Goal: Task Accomplishment & Management: Manage account settings

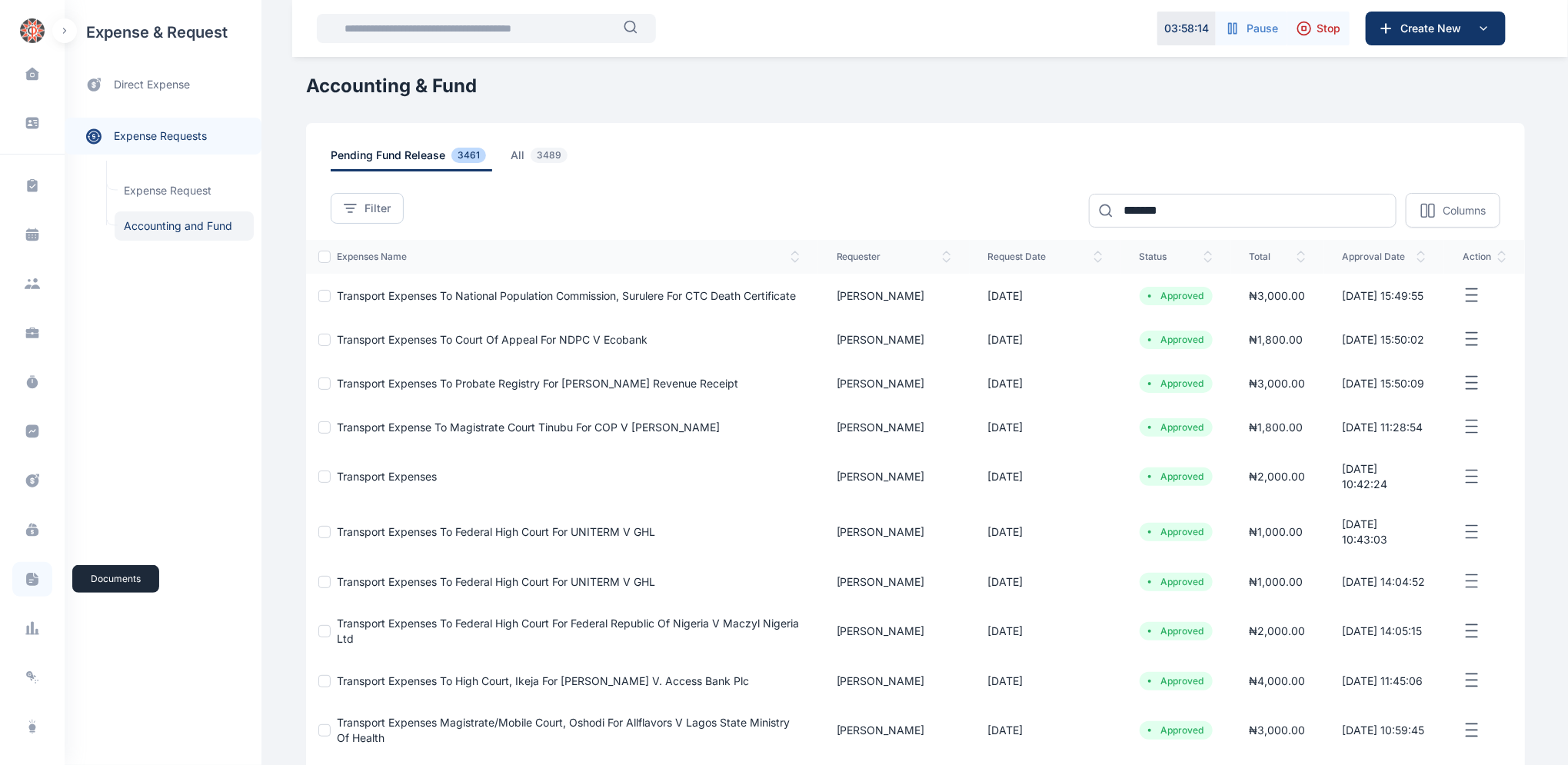
click at [37, 581] on icon at bounding box center [33, 579] width 16 height 16
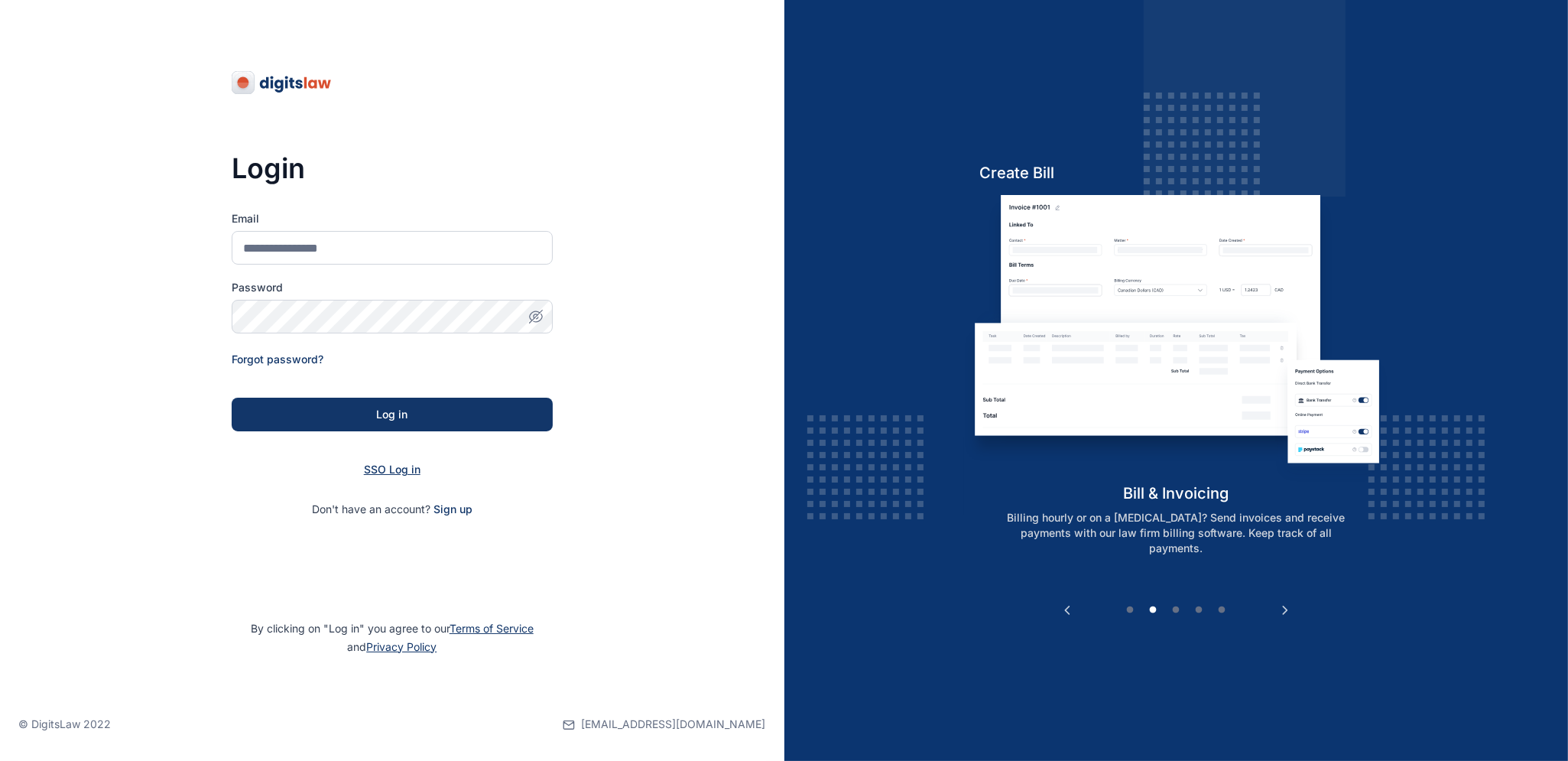
click at [391, 469] on span "SSO Log in" at bounding box center [392, 469] width 57 height 13
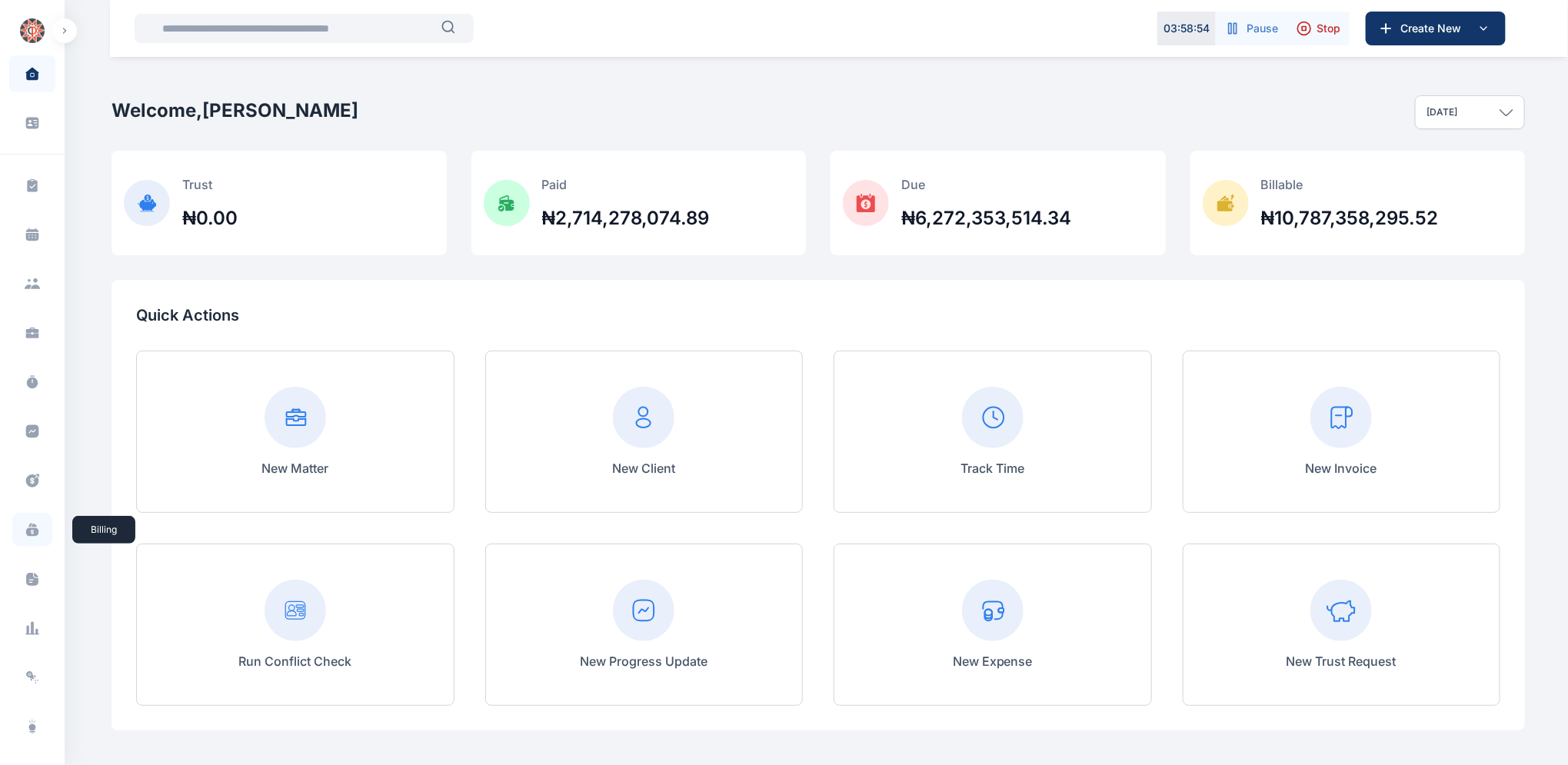
click at [31, 529] on icon at bounding box center [33, 532] width 12 height 9
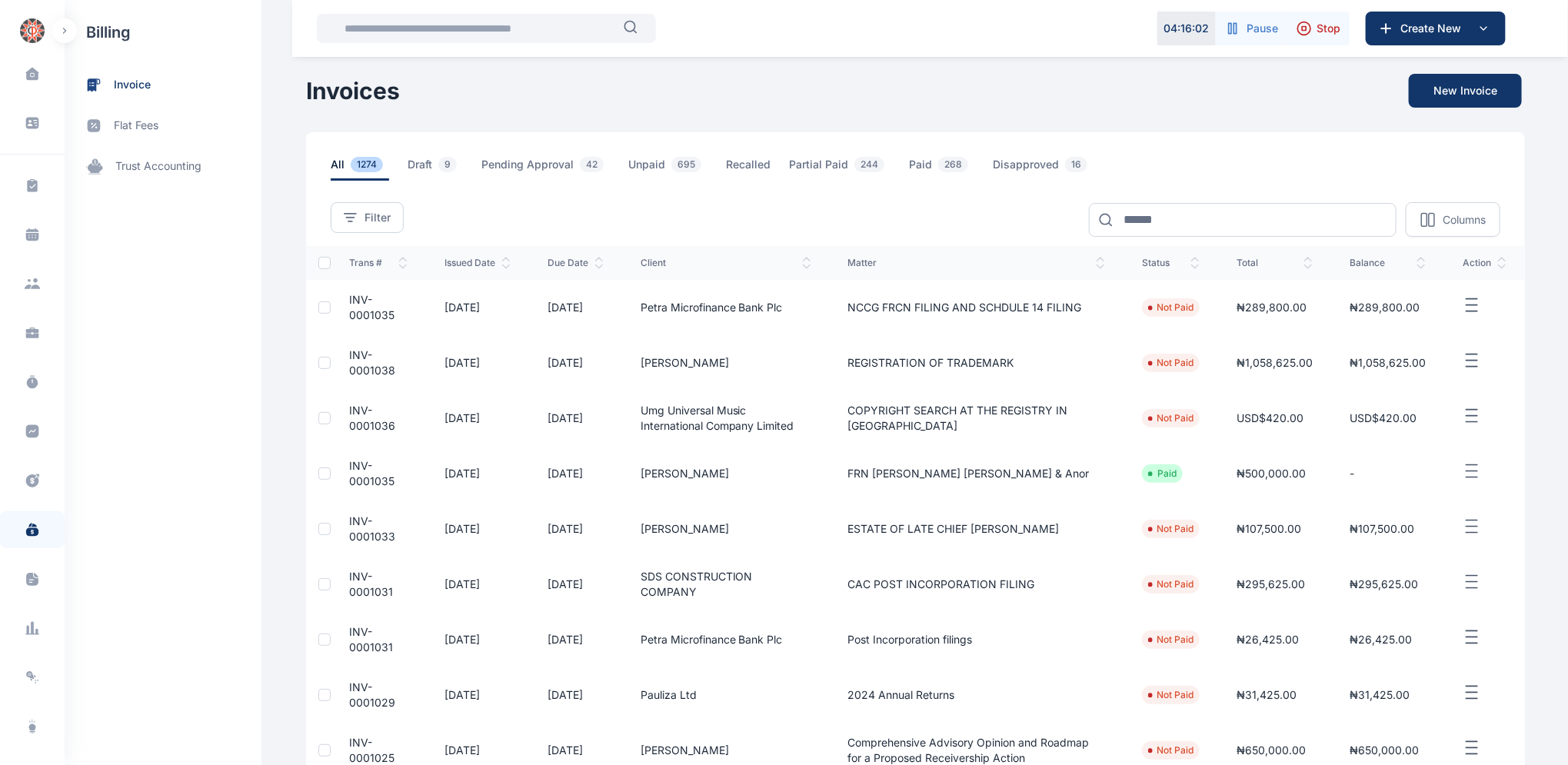
click at [350, 361] on span "INV-0001038" at bounding box center [372, 363] width 47 height 28
click at [350, 360] on span "INV-0001038" at bounding box center [372, 363] width 47 height 28
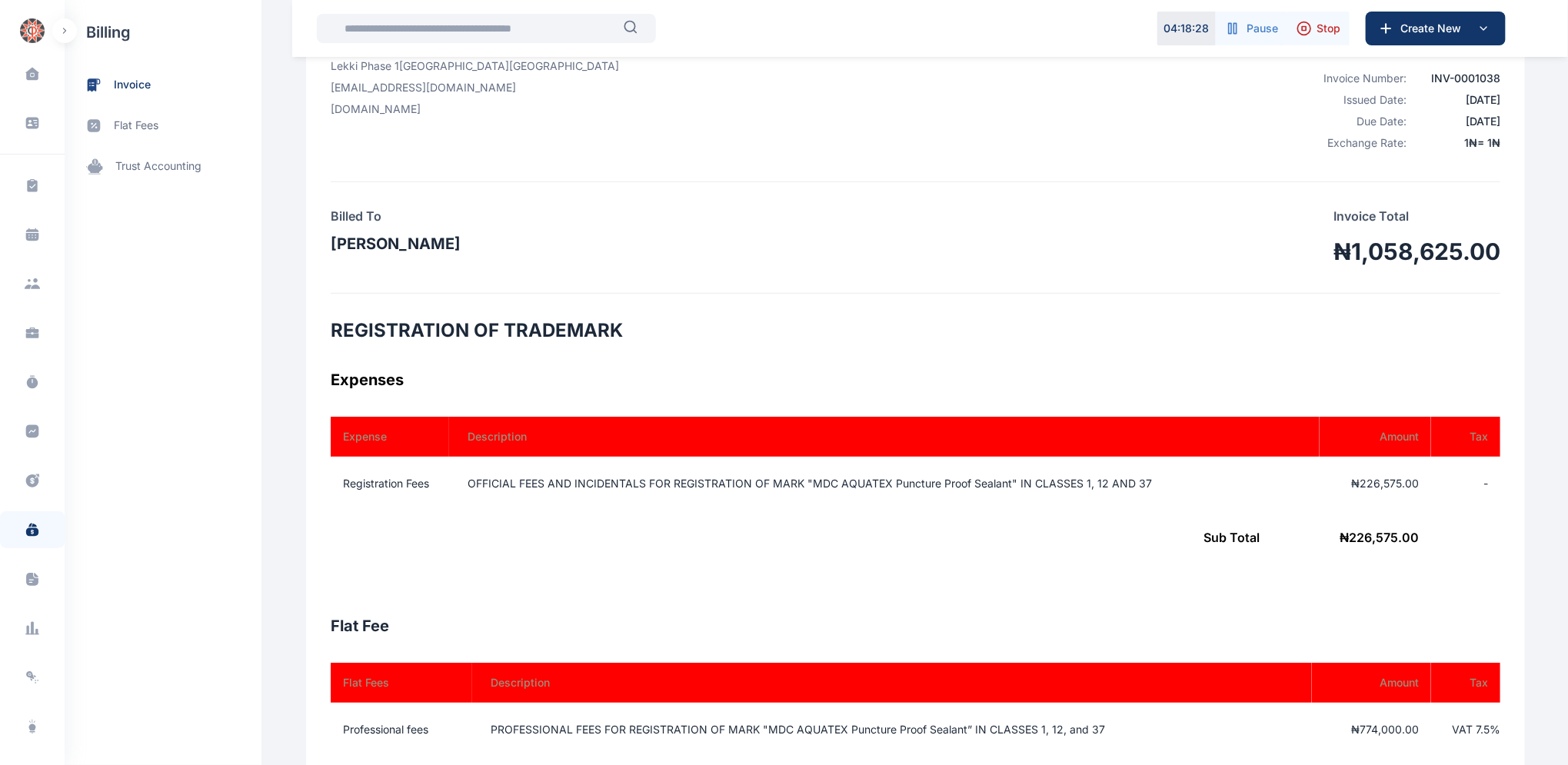
scroll to position [206, 0]
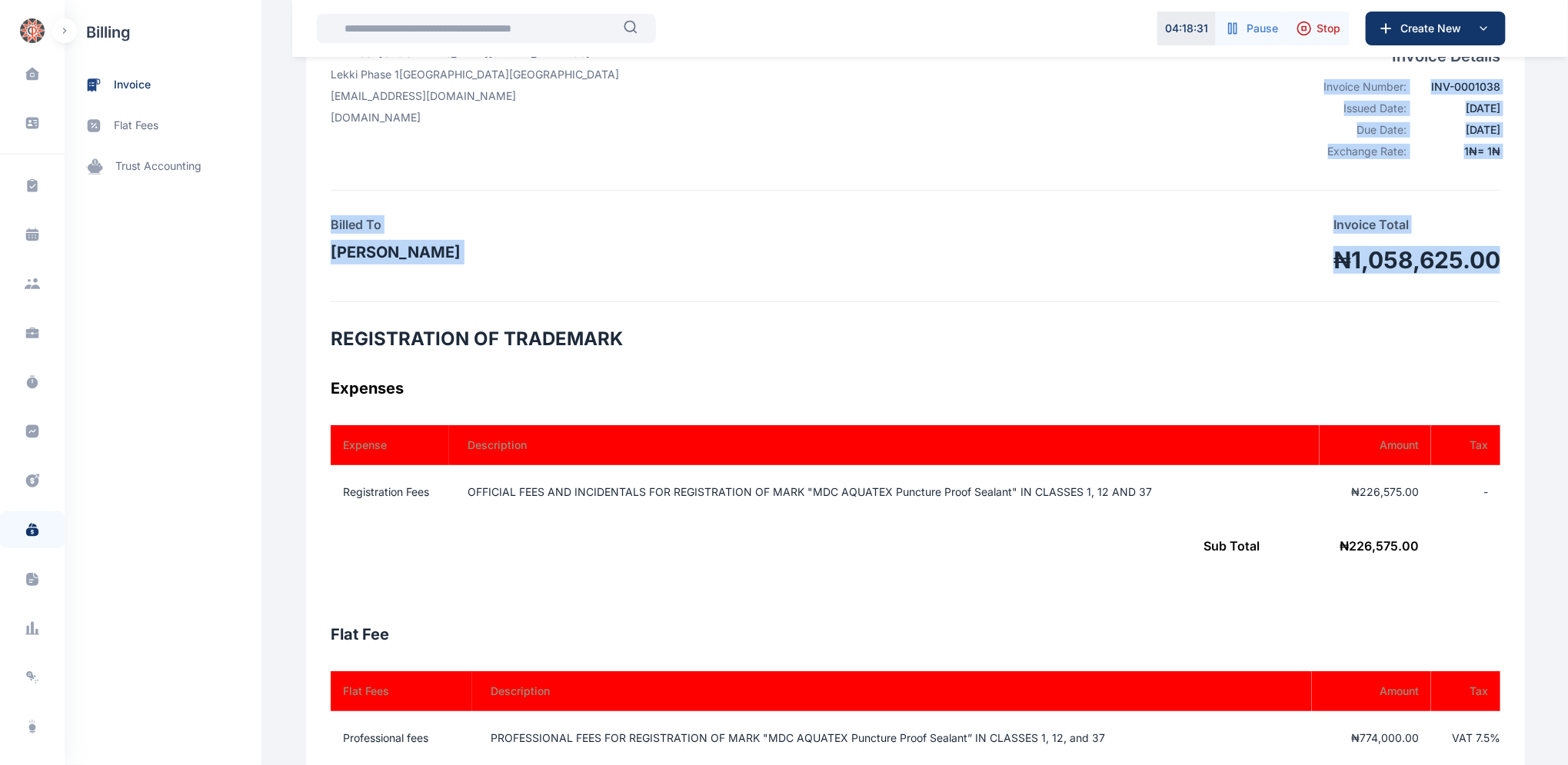
drag, startPoint x: 1564, startPoint y: 244, endPoint x: 1575, endPoint y: 145, distance: 99.6
click at [1568, 145] on html "04 : 18 : 31 Pause Stop Create New Dashboard dashboard Conflict-Check conflict-…" at bounding box center [784, 675] width 1568 height 1762
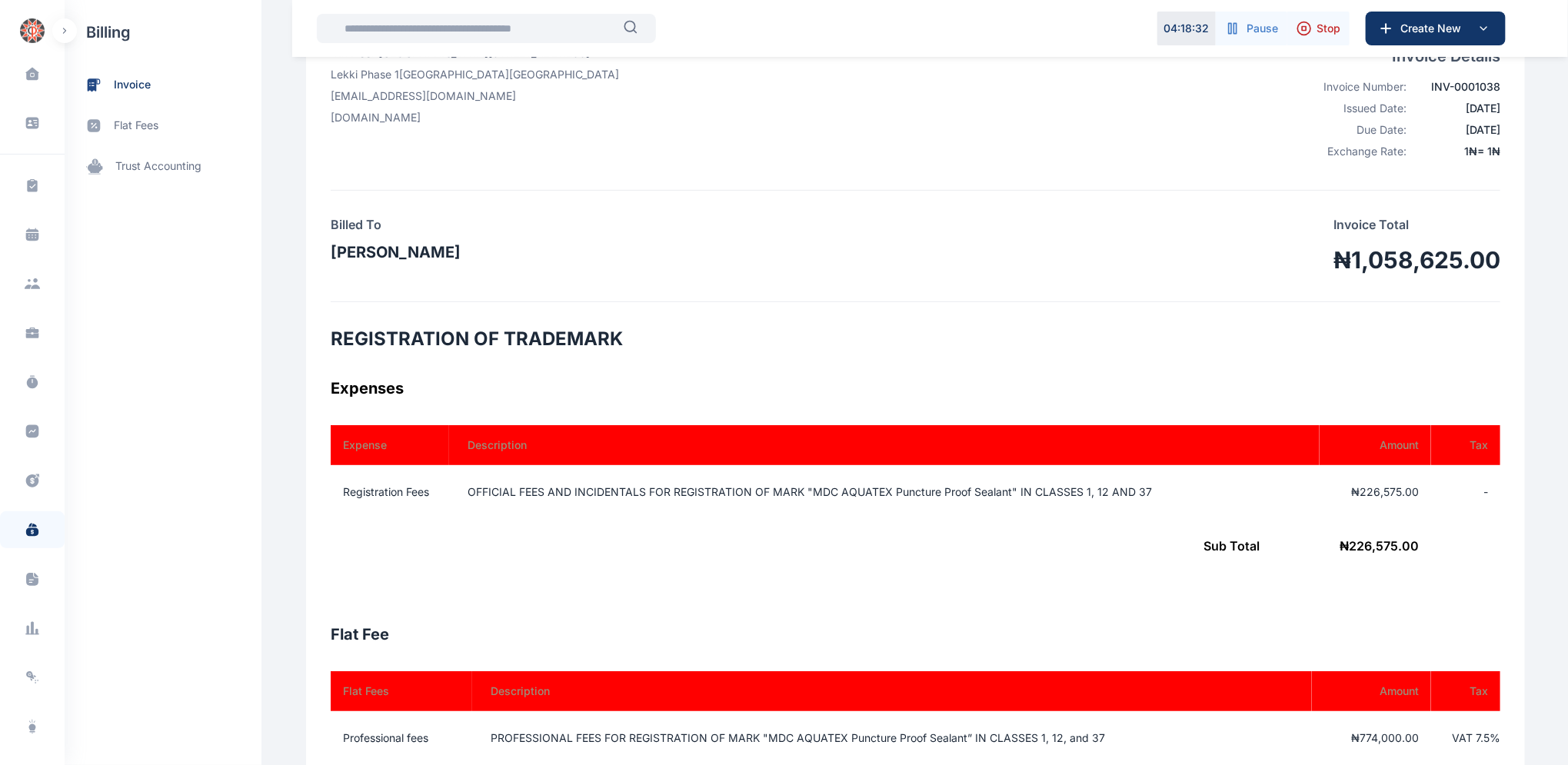
click at [1194, 361] on div "PUNUKA Attorneys & Solicitors 4th Floor PAS World Centre Plot 7, Block A10, Lay…" at bounding box center [914, 757] width 1218 height 1547
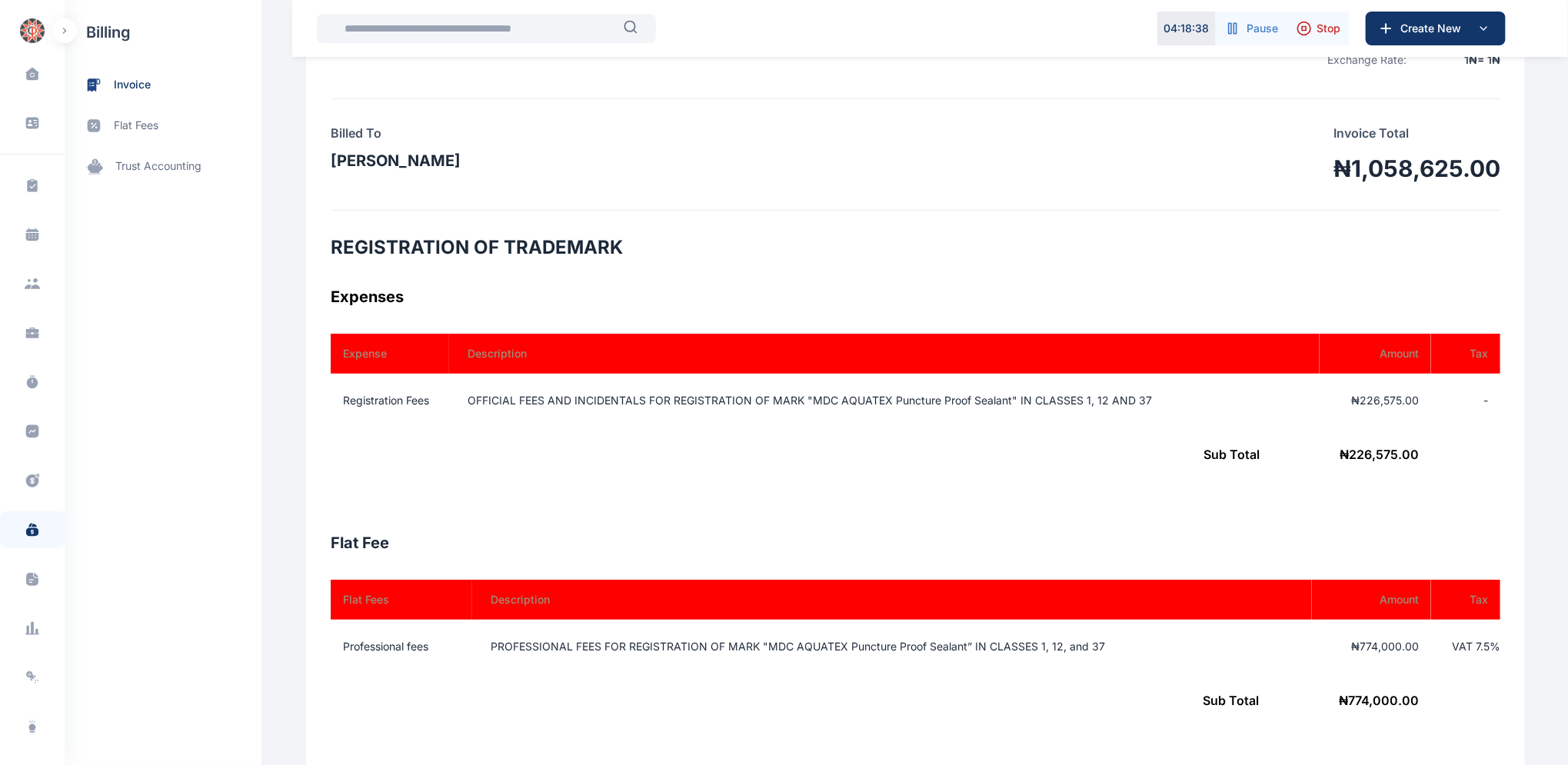
scroll to position [0, 0]
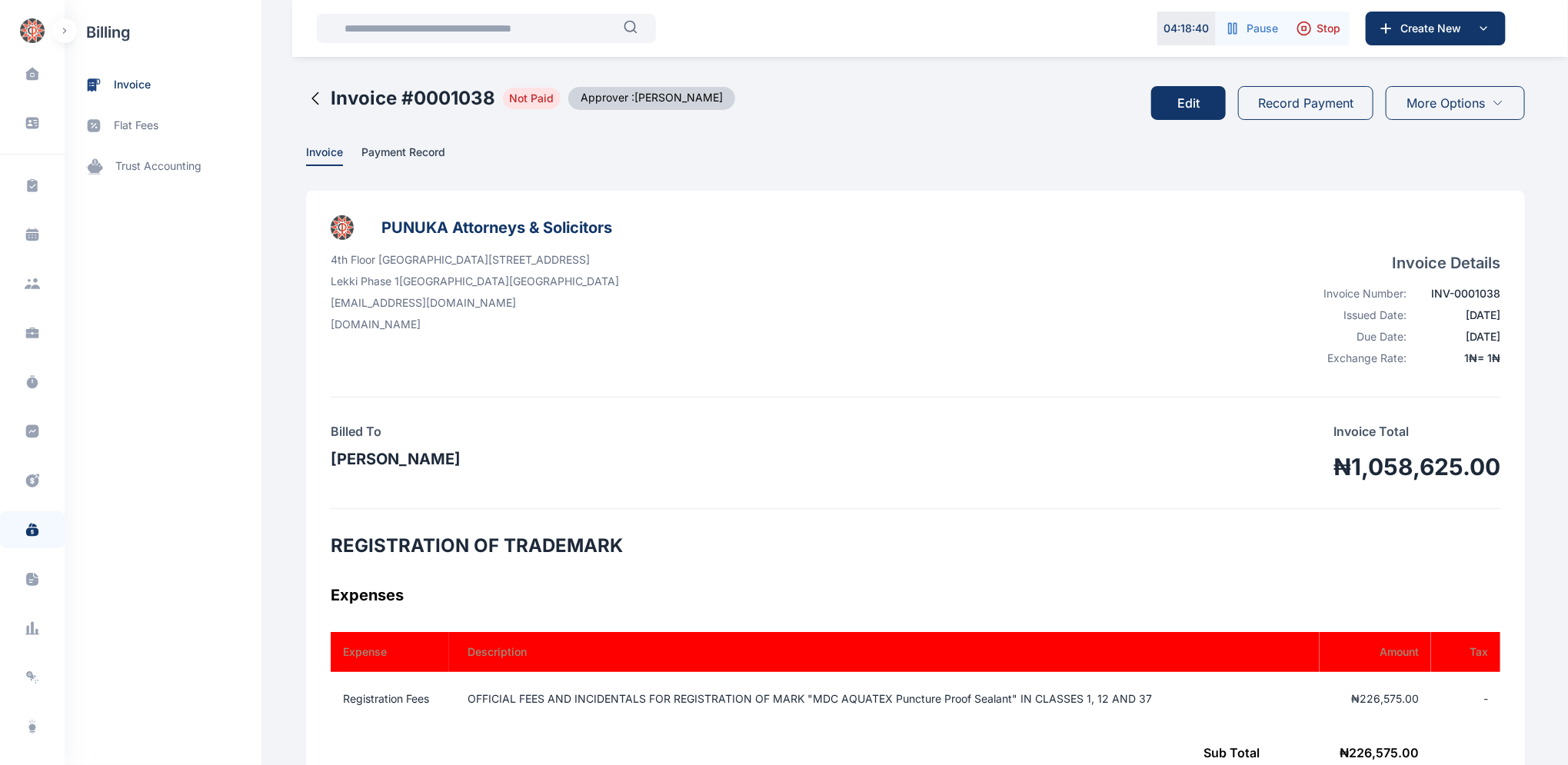
click at [1185, 105] on button "Edit" at bounding box center [1188, 103] width 75 height 34
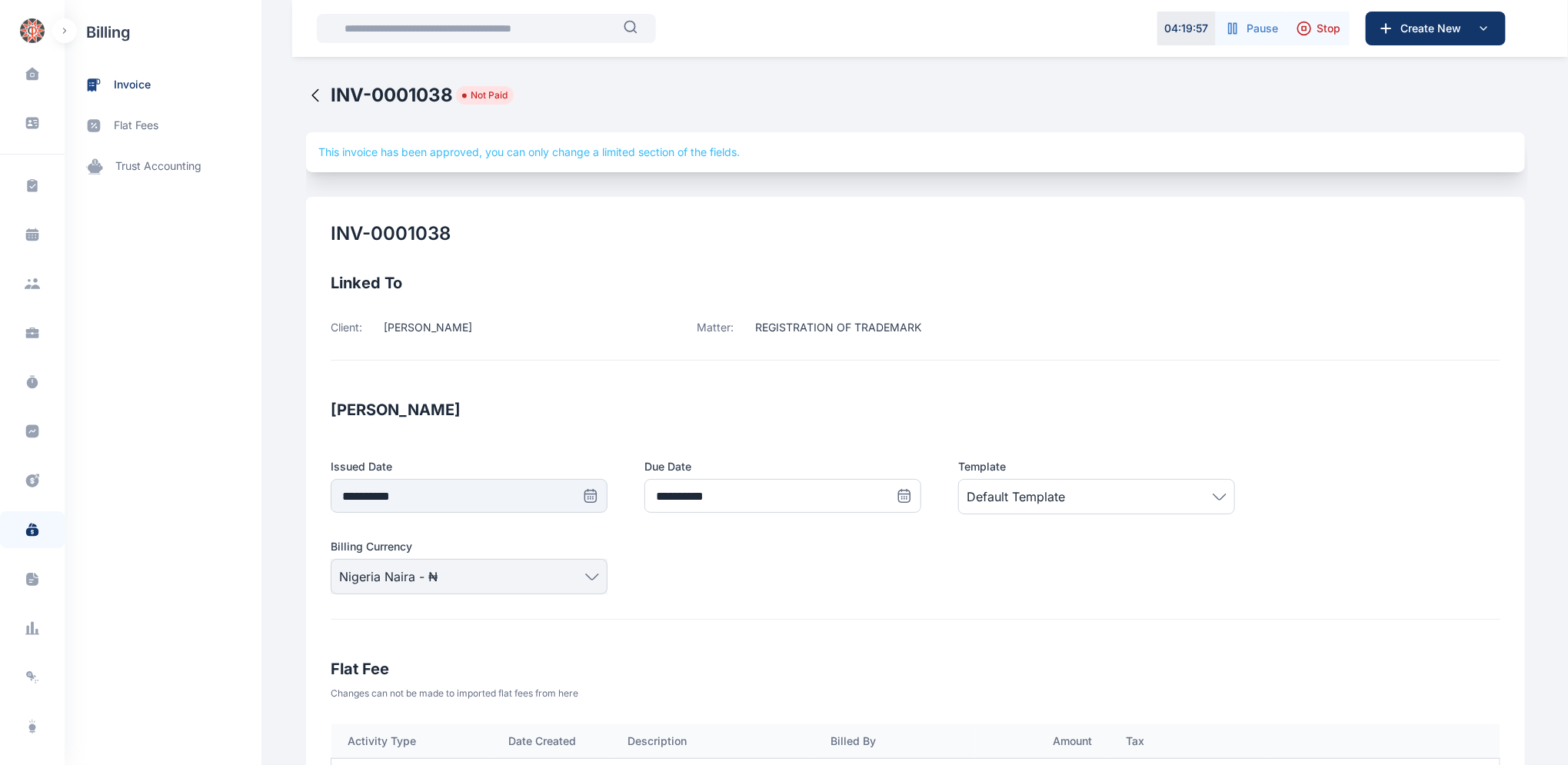
click at [306, 96] on icon at bounding box center [314, 95] width 18 height 18
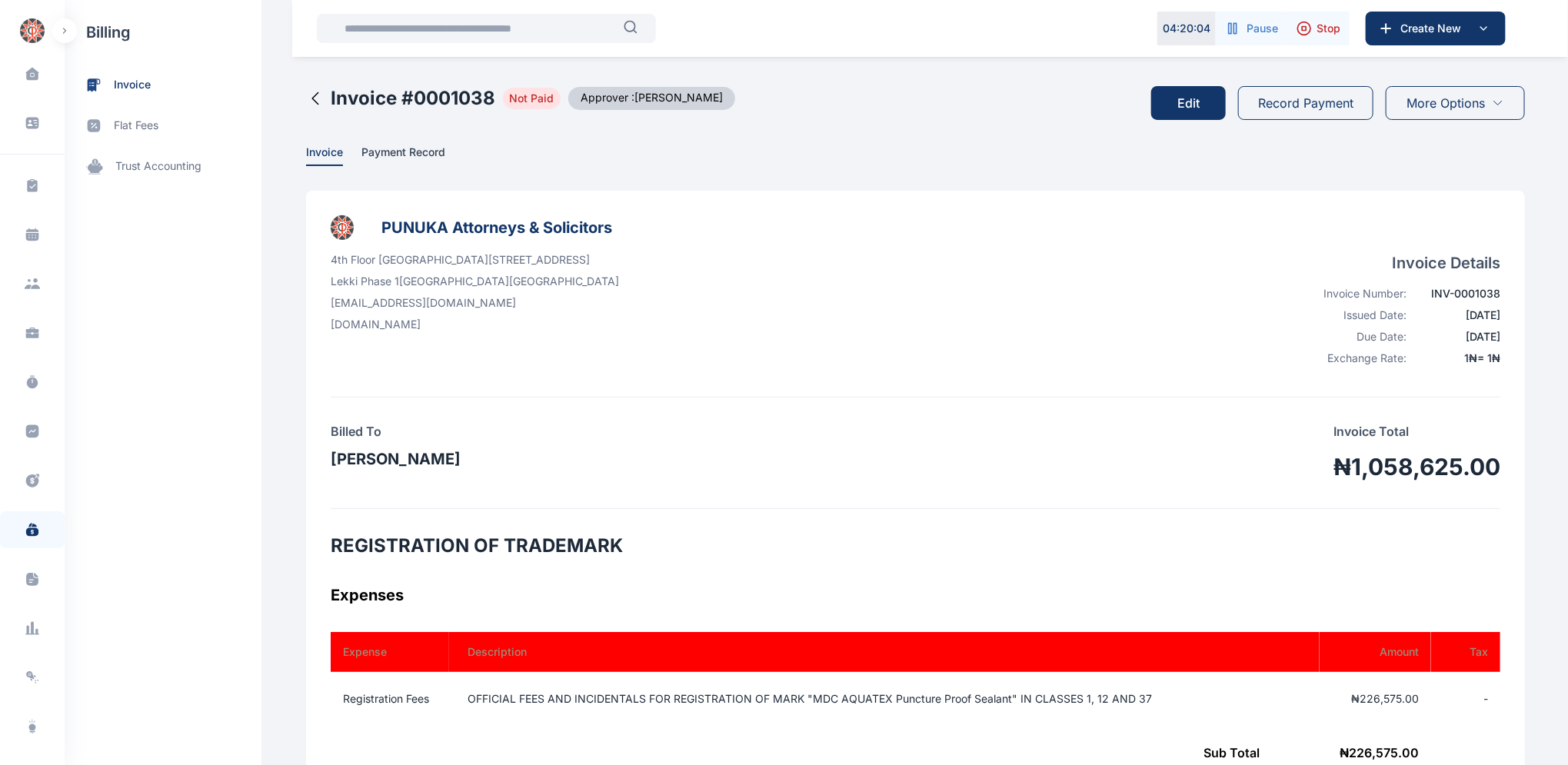
click at [306, 96] on icon at bounding box center [314, 98] width 18 height 18
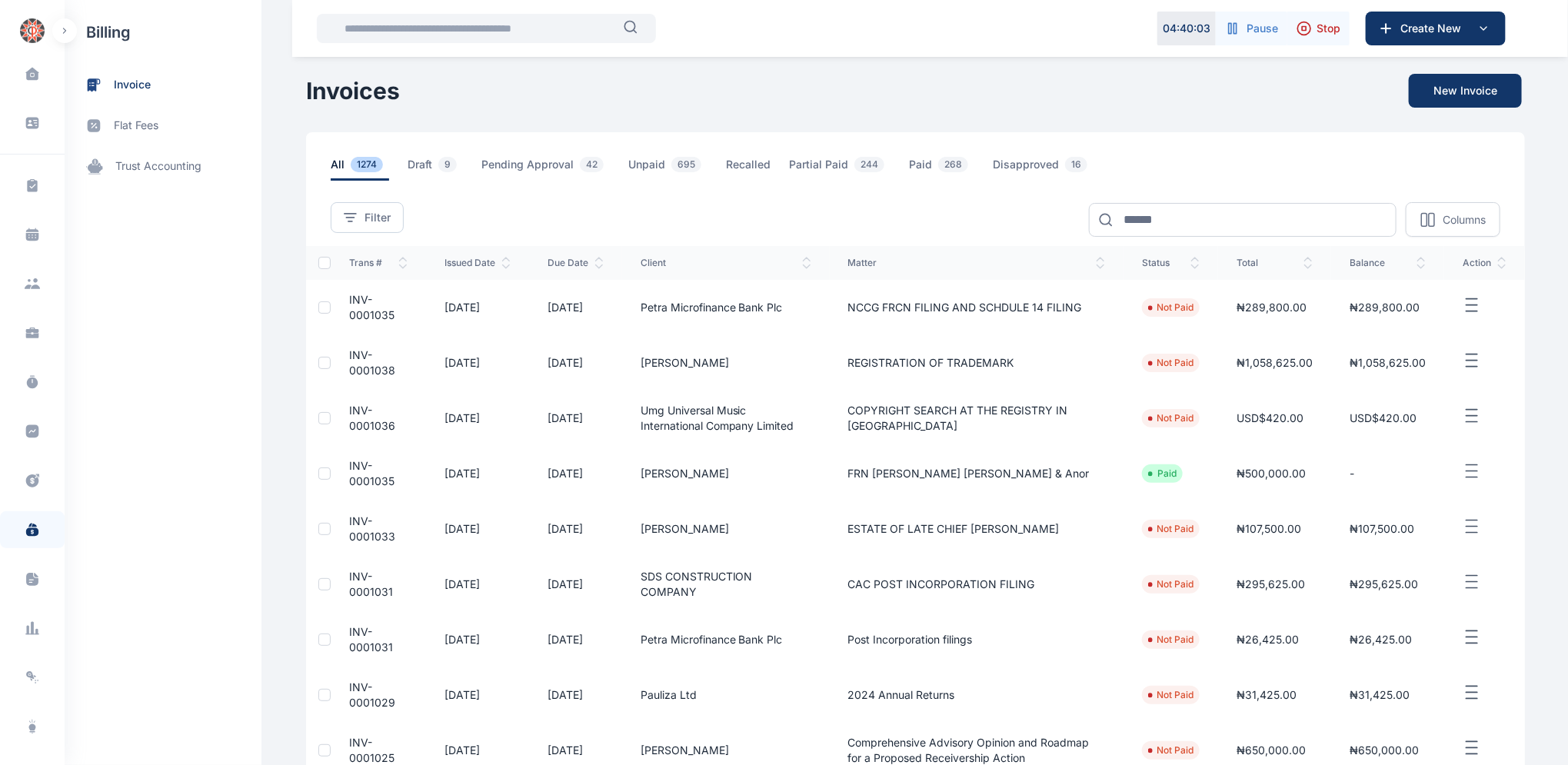
click at [349, 312] on span "INV-0001035" at bounding box center [372, 307] width 46 height 28
click at [349, 310] on span "INV-0001035" at bounding box center [372, 307] width 46 height 28
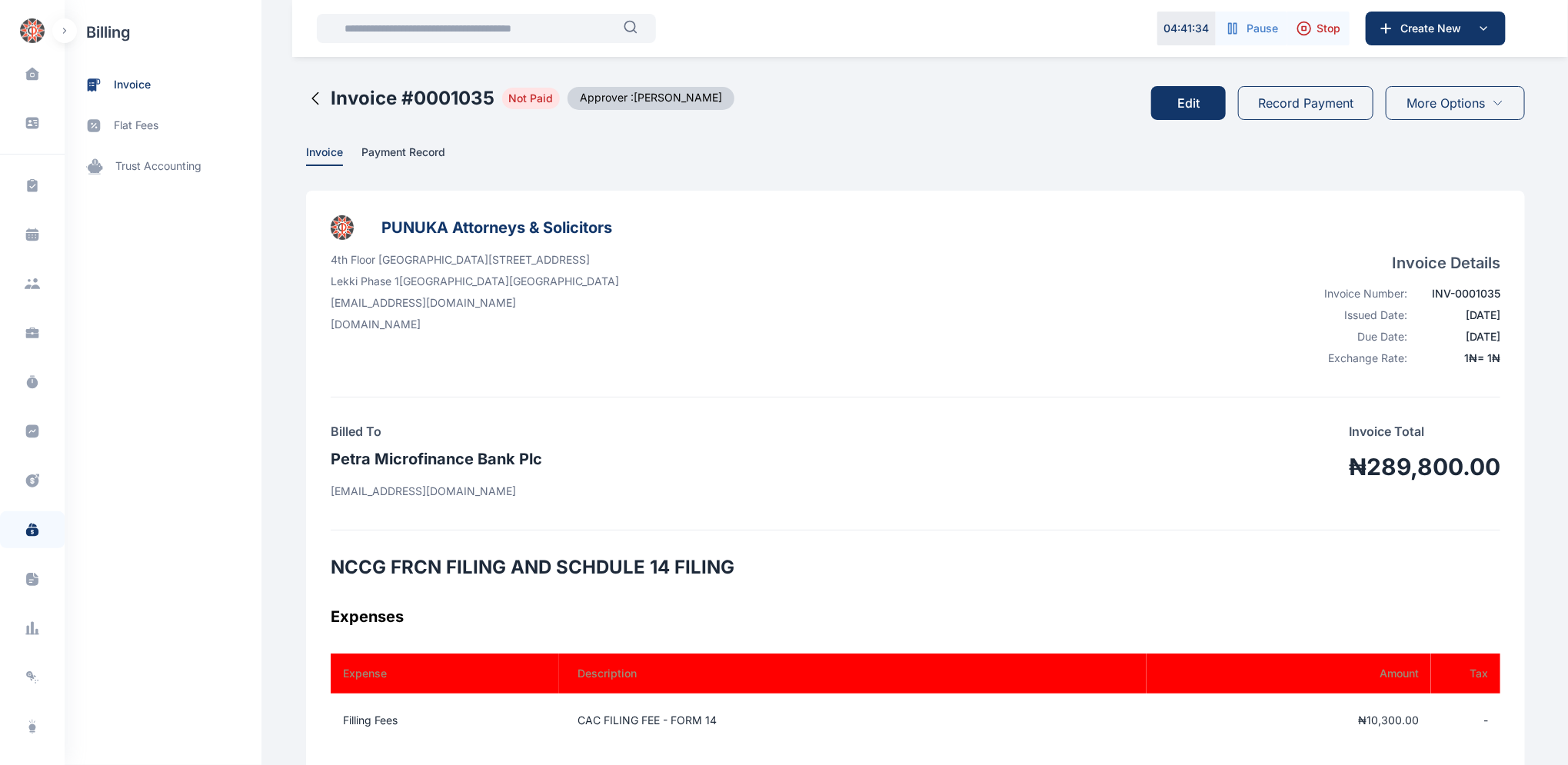
click at [1196, 103] on button "Edit" at bounding box center [1188, 103] width 75 height 34
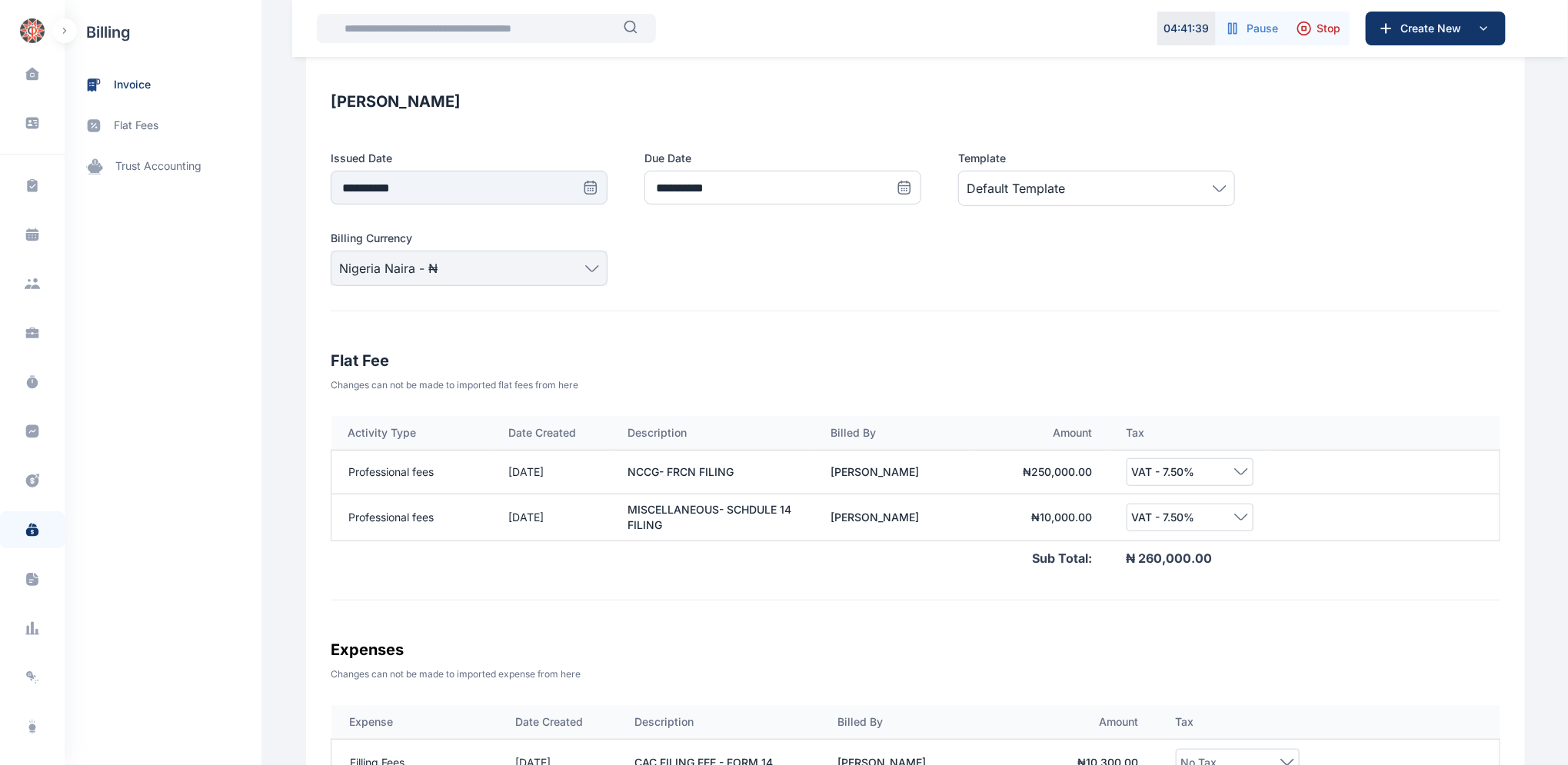
scroll to position [310, 0]
